Goal: Task Accomplishment & Management: Manage account settings

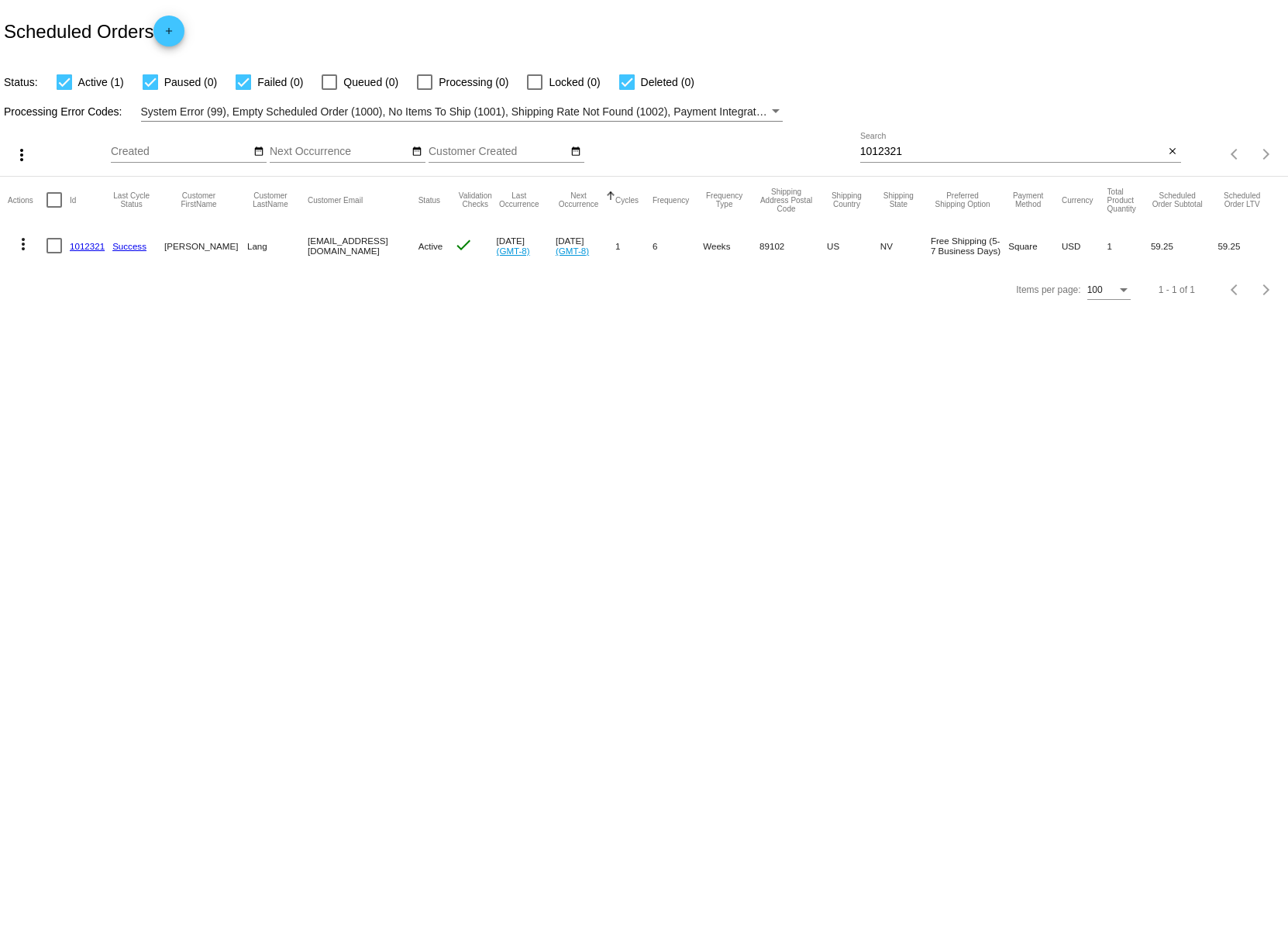
click at [882, 150] on input "1012321" at bounding box center [1012, 152] width 304 height 13
paste input "984139"
click at [25, 251] on mat-icon "more_vert" at bounding box center [23, 244] width 18 height 18
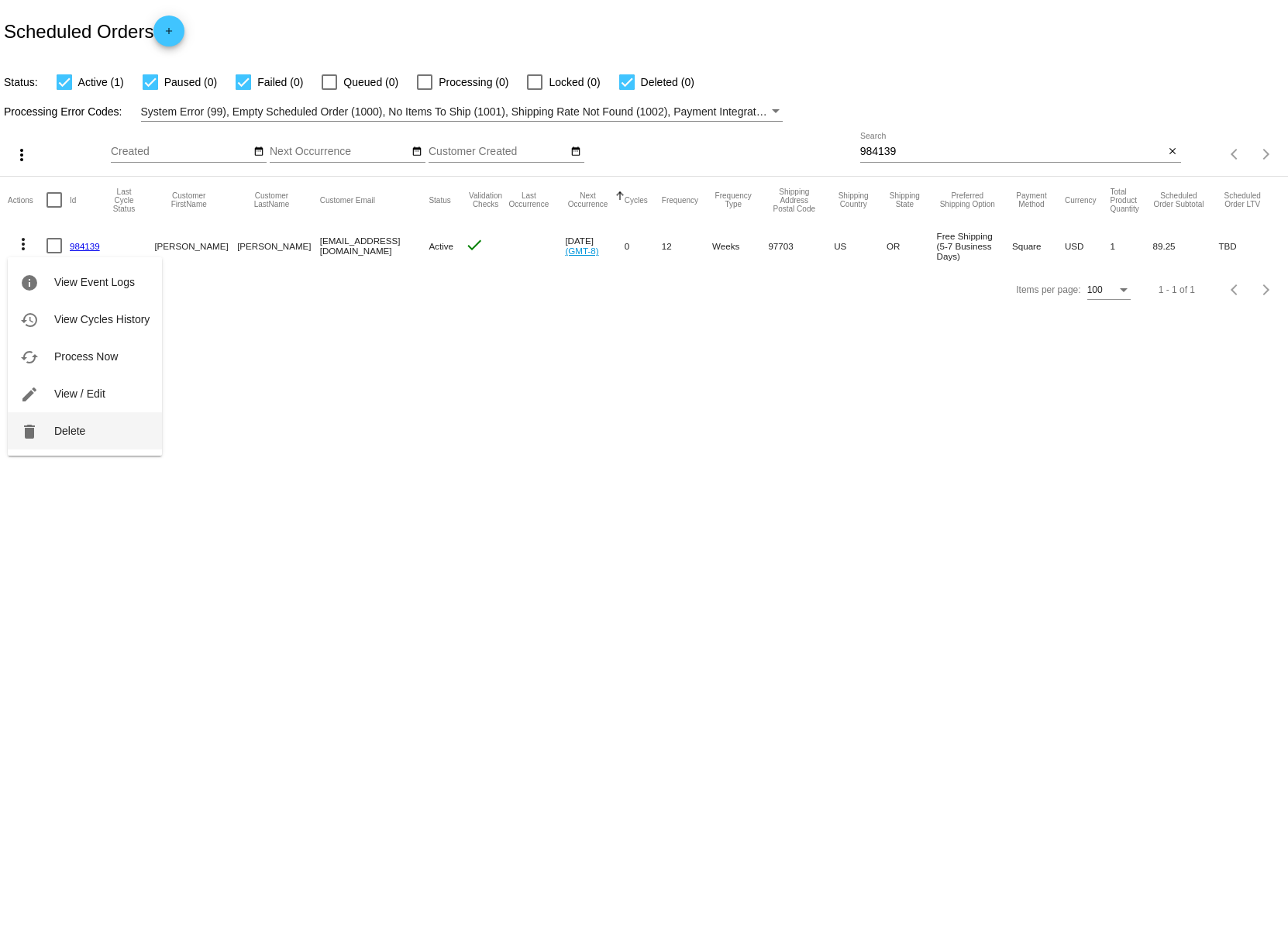
click at [48, 436] on button "delete Delete" at bounding box center [84, 431] width 154 height 37
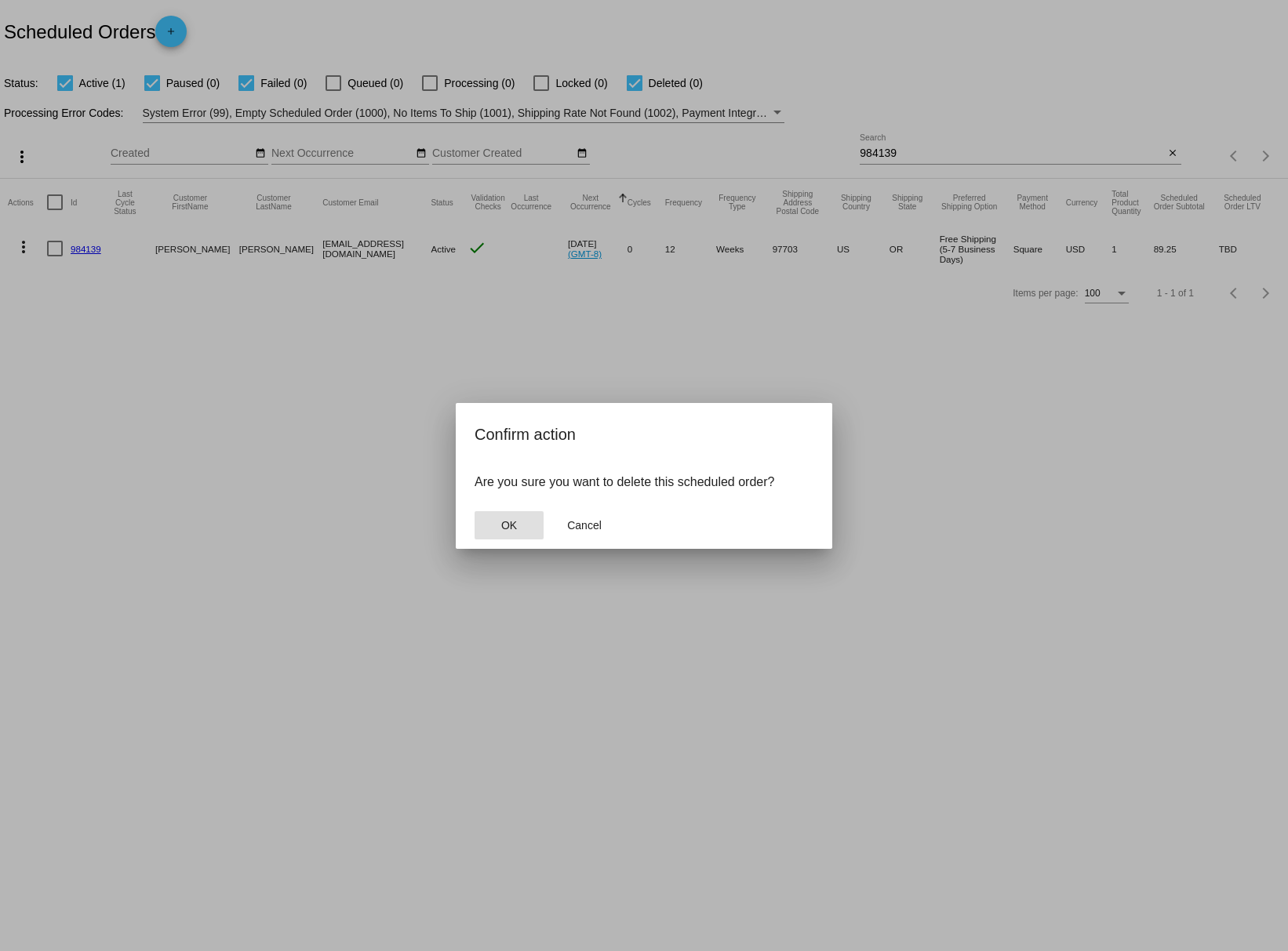
click at [508, 528] on span "OK" at bounding box center [509, 525] width 16 height 13
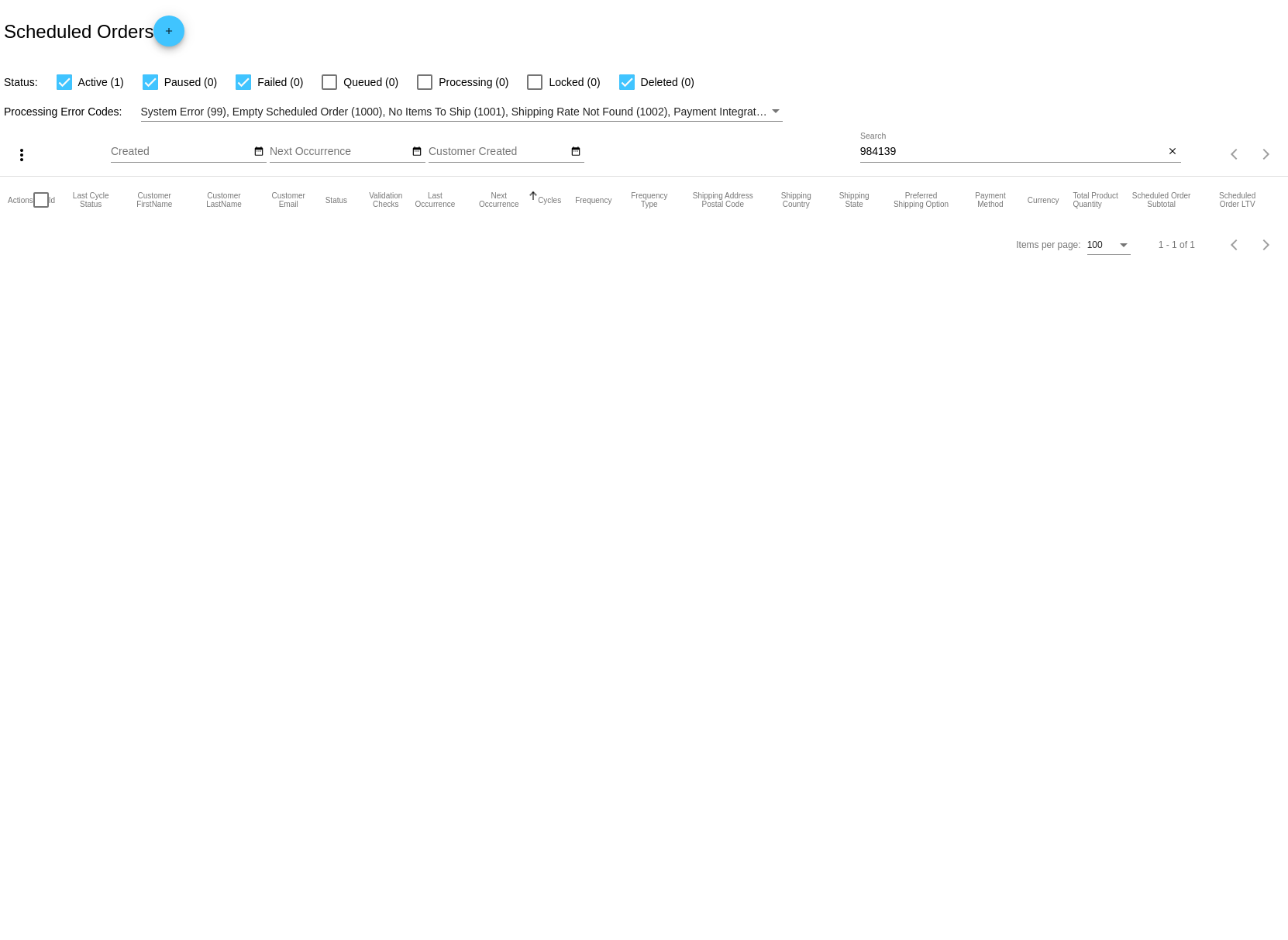
click at [920, 158] on div "984139 Search" at bounding box center [1012, 147] width 304 height 30
click at [894, 153] on input "984139" at bounding box center [1012, 152] width 304 height 13
click at [910, 154] on input "984139" at bounding box center [1012, 152] width 304 height 13
type input "984139"
